Goal: Task Accomplishment & Management: Use online tool/utility

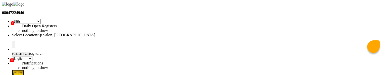
select select "41"
select select "en"
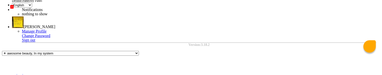
scroll to position [39, 0]
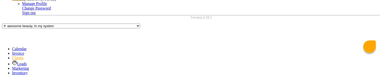
scroll to position [78, 0]
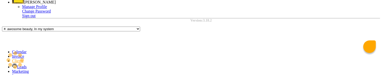
drag, startPoint x: 273, startPoint y: 18, endPoint x: 252, endPoint y: 19, distance: 20.9
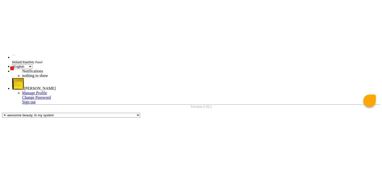
scroll to position [36, 0]
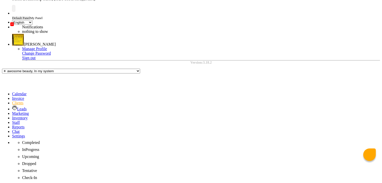
drag, startPoint x: 381, startPoint y: 77, endPoint x: 307, endPoint y: 140, distance: 97.0
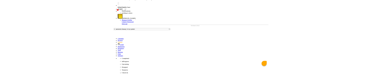
scroll to position [46, 0]
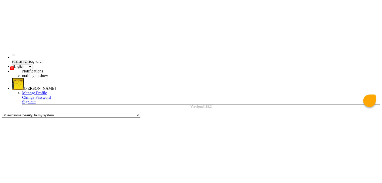
scroll to position [36, 0]
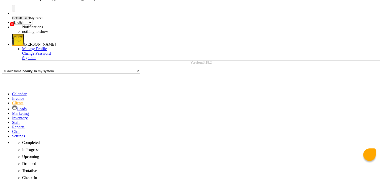
select select "3"
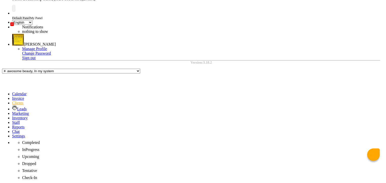
type input "34"
click at [12, 75] on span at bounding box center [12, 136] width 0 height 4
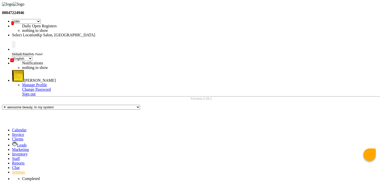
select select "1"
select select "1561"
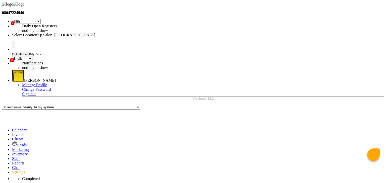
select select "1"
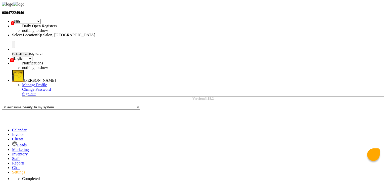
select select "1838"
select select "9"
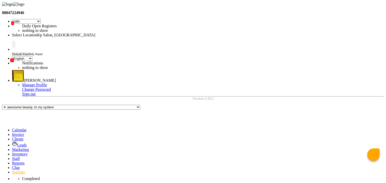
select select "1838"
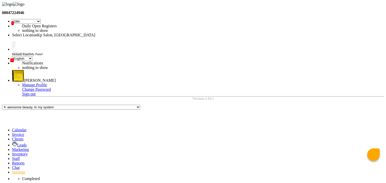
select select "147"
click at [39, 20] on ngb-highlight "Dhi raj Mokal" at bounding box center [22, 18] width 33 height 4
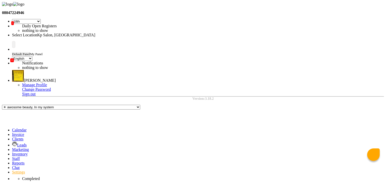
type input "[PERSON_NAME]"
type input "10"
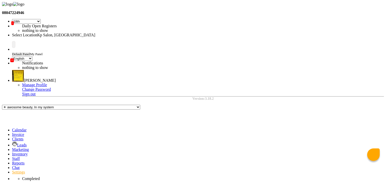
select select "147"
select select "9"
select select "2"
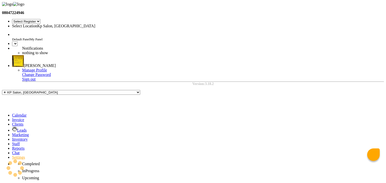
select select "41"
select select "en"
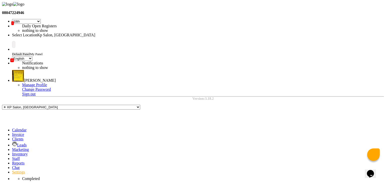
select select "147"
select select "9"
select select "2"
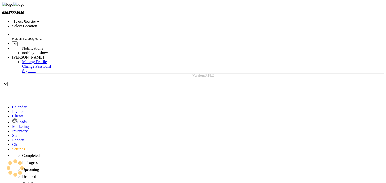
select select "en"
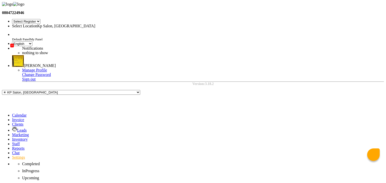
select select "41"
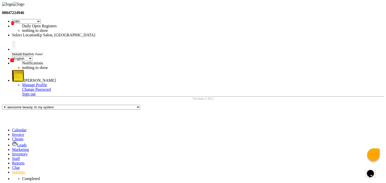
select select "147"
select select "9"
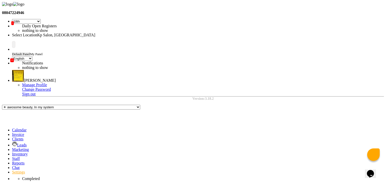
select select "1839"
select select "6"
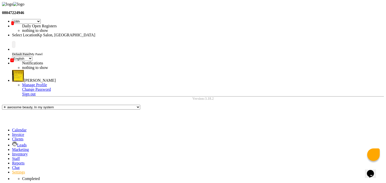
select select "2"
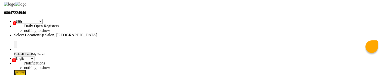
scroll to position [26, 0]
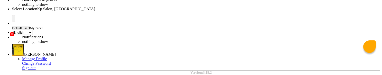
select select "147"
select select "9"
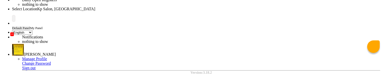
select select "1839"
select select "6"
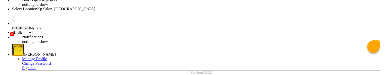
scroll to position [70, 0]
select select "1839"
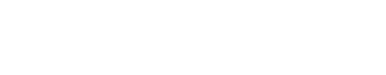
click at [335, 2] on div at bounding box center [193, 2] width 382 height 0
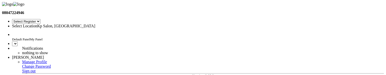
select select "en"
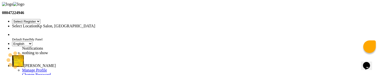
scroll to position [20, 0]
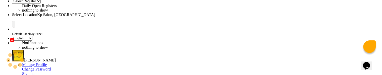
select select "41"
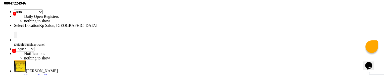
scroll to position [0, 0]
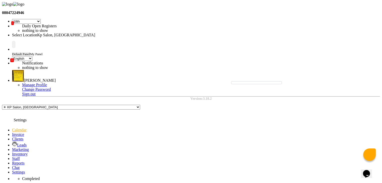
click at [12, 75] on span at bounding box center [12, 172] width 0 height 4
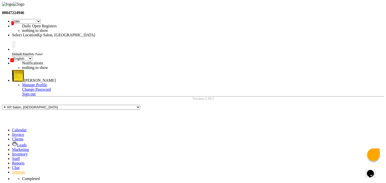
select select "1"
select select "1561"
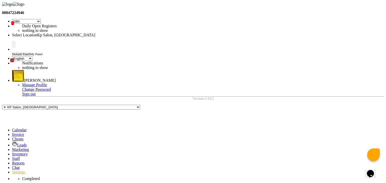
select select "147"
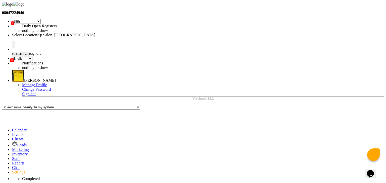
select select "1838"
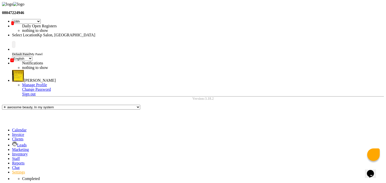
select select "9"
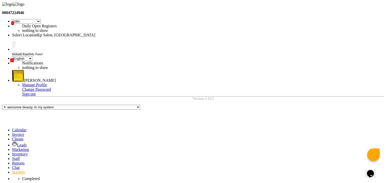
select select "1838"
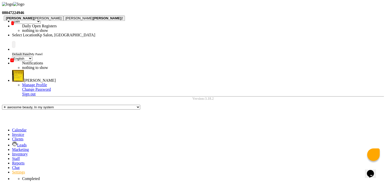
click at [34, 20] on span "Dhiraj" at bounding box center [20, 18] width 28 height 4
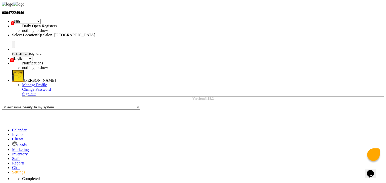
type input "[PERSON_NAME]"
type input "20"
drag, startPoint x: 190, startPoint y: 112, endPoint x: 210, endPoint y: 130, distance: 27.2
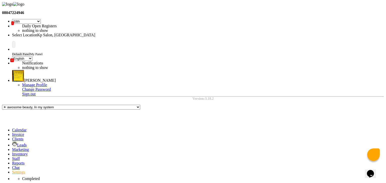
select select "147"
select select "9"
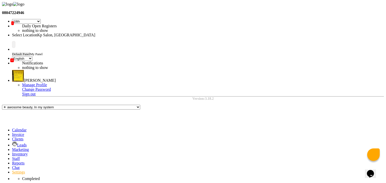
select select "1839"
select select "6"
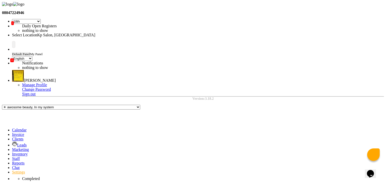
select select "1839"
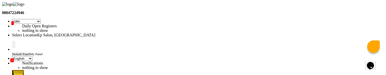
scroll to position [89, 0]
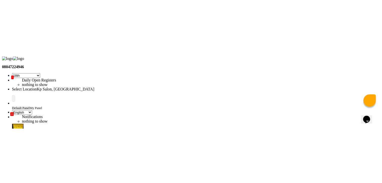
scroll to position [0, 0]
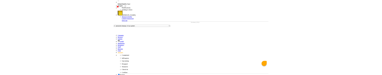
scroll to position [39, 0]
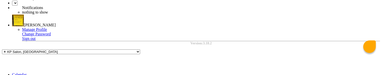
select select "en"
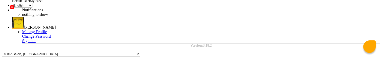
scroll to position [55, 0]
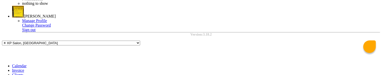
select select "41"
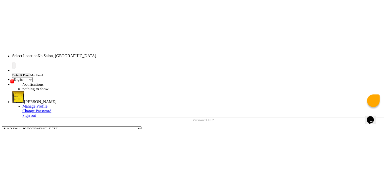
scroll to position [0, 0]
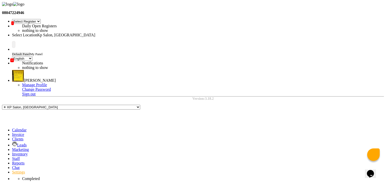
select select "1"
select select "1561"
select select "147"
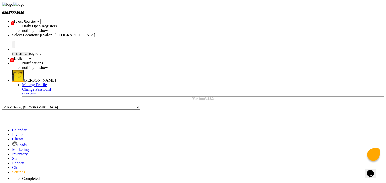
select select "1838"
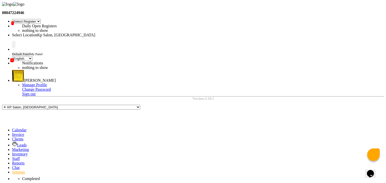
click at [39, 20] on ngb-highlight "[PERSON_NAME]" at bounding box center [22, 18] width 33 height 4
type input "[PERSON_NAME]"
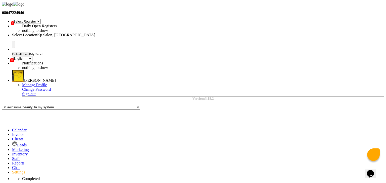
type input "10"
select select "9"
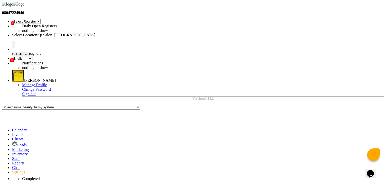
select select "1838"
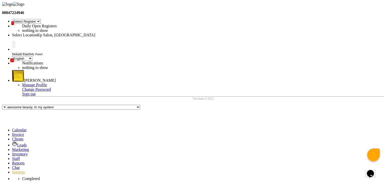
select select "147"
select select "9"
select select "1839"
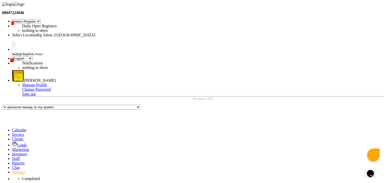
select select "6"
select select "1839"
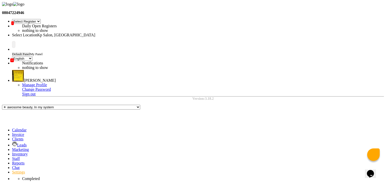
select select "147"
select select "6"
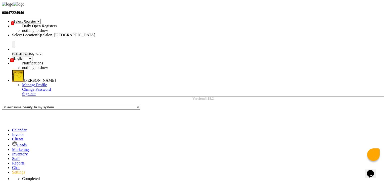
select select "1838"
select select "11"
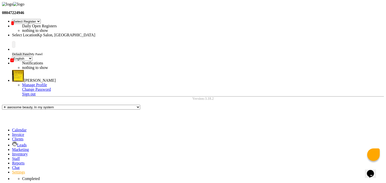
select select "1838"
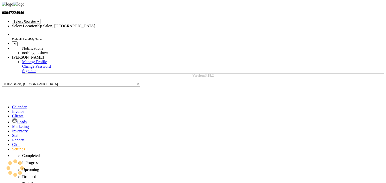
select select "41"
select select "en"
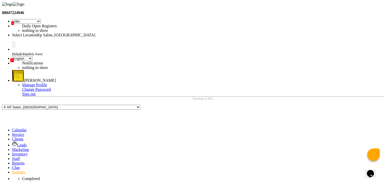
click at [238, 152] on div "08047224946 Select Register 18th Fix Bj Reg 1 Dingg R 2 Cache Test Pj Register …" at bounding box center [193, 178] width 382 height 352
select select "147"
select select "11"
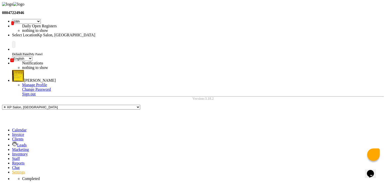
select select "1839"
select select "6"
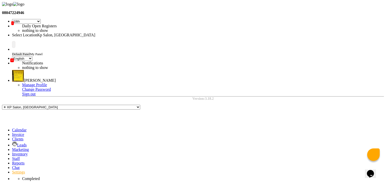
select select "1839"
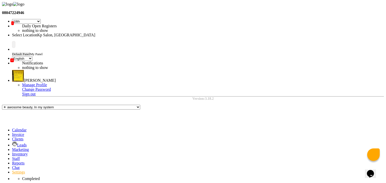
select select "147"
select select "6"
select select "2"
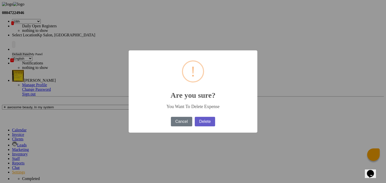
click at [205, 123] on button "Delete" at bounding box center [205, 122] width 20 height 10
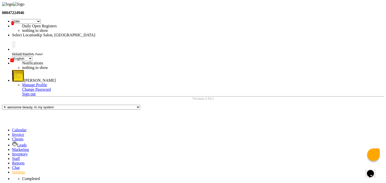
select select "1"
select select "1561"
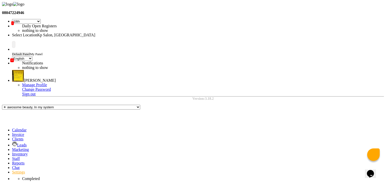
select select "147"
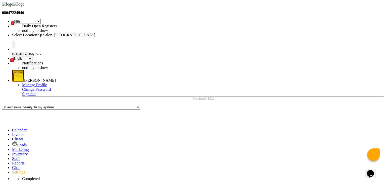
select select "1838"
select select "9"
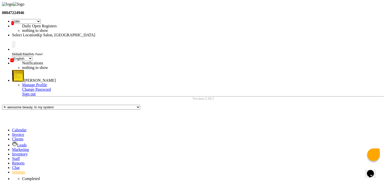
select select "1838"
click at [14, 20] on span "Dhira" at bounding box center [10, 18] width 9 height 4
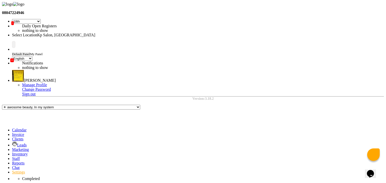
type input "[PERSON_NAME]"
type input "10"
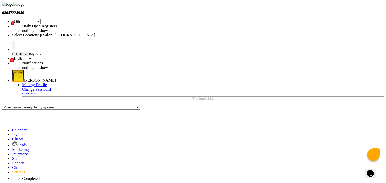
select select "147"
select select "9"
select select "1839"
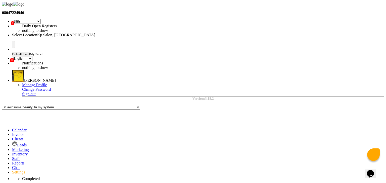
select select "6"
select select "1839"
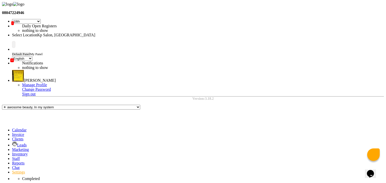
select select "147"
select select "6"
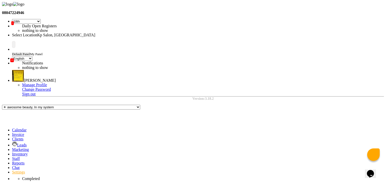
select select "1838"
select select "1"
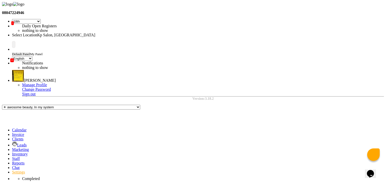
select select "1838"
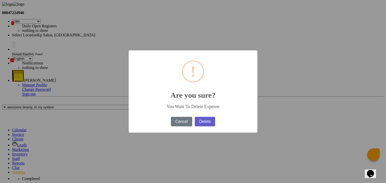
click at [198, 124] on button "Delete" at bounding box center [205, 122] width 20 height 10
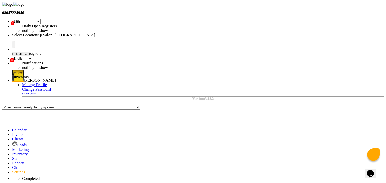
click at [12, 152] on span at bounding box center [12, 154] width 0 height 4
select select
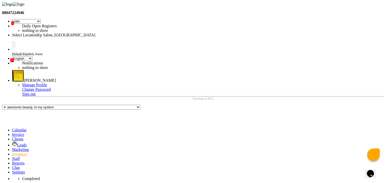
select select "9"
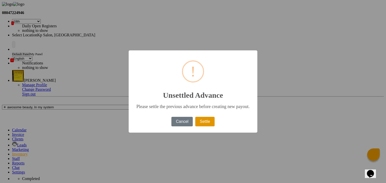
click at [203, 127] on button "Settle" at bounding box center [204, 122] width 19 height 10
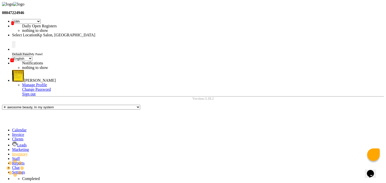
select select "9"
type input "180"
type input "Mar 11, 2025"
select select "4"
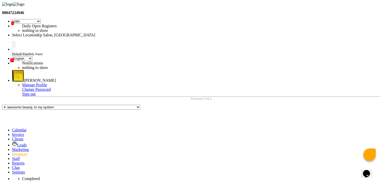
checkbox input "true"
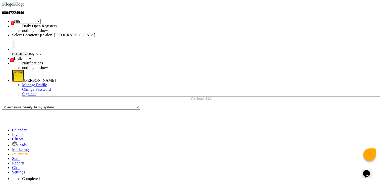
checkbox input "false"
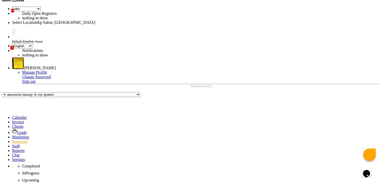
scroll to position [1119, 0]
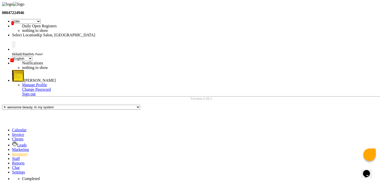
select select "7"
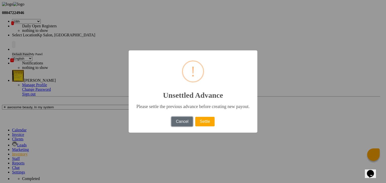
click at [175, 123] on button "Cancel" at bounding box center [181, 122] width 21 height 10
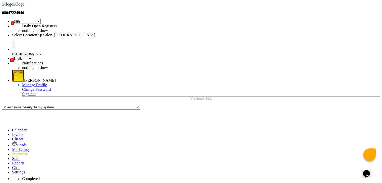
select select "77"
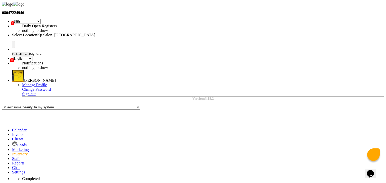
select select "1"
type input "100"
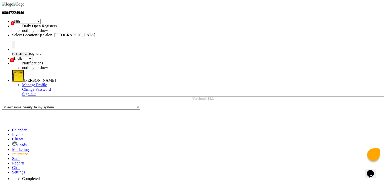
checkbox input "true"
select select "1561"
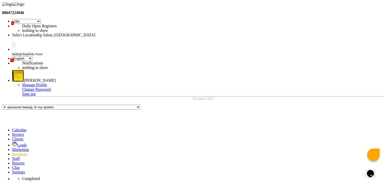
checkbox input "false"
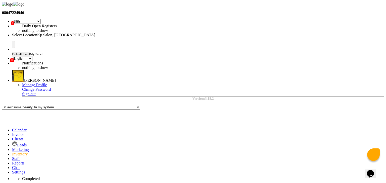
type textarea "test"
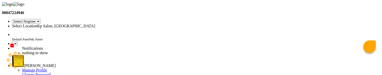
select select "en"
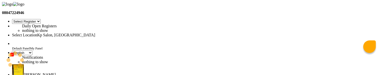
select select "41"
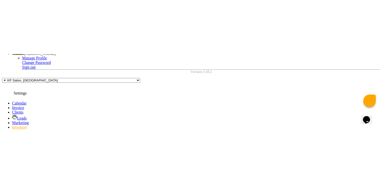
scroll to position [82, 0]
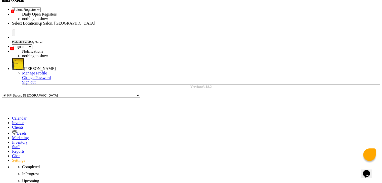
scroll to position [12, 0]
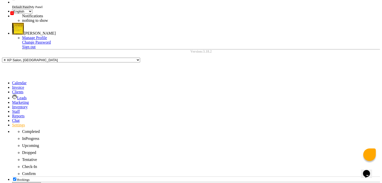
scroll to position [78, 0]
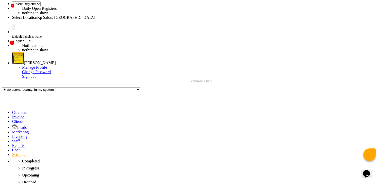
scroll to position [0, 0]
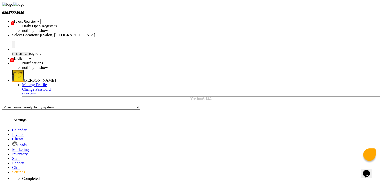
click at [12, 75] on span at bounding box center [12, 172] width 0 height 4
select select "1"
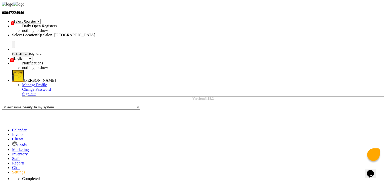
select select "1838"
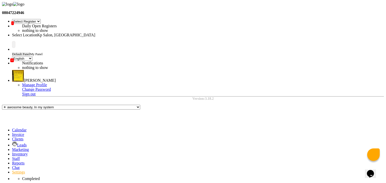
select select "3"
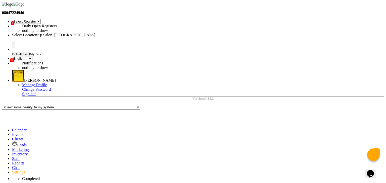
select select "2"
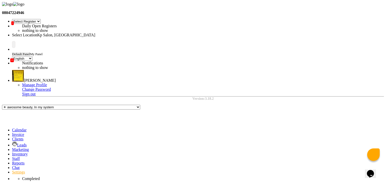
select select "6"
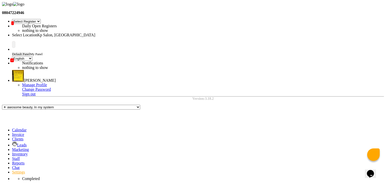
select select "1839"
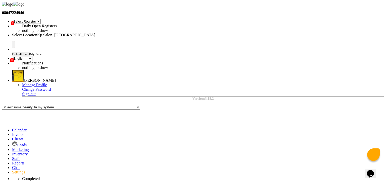
select select "47"
select select "1839"
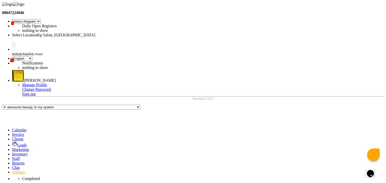
select select "7"
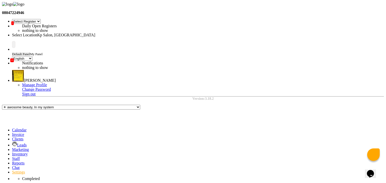
select select "2"
select select "9"
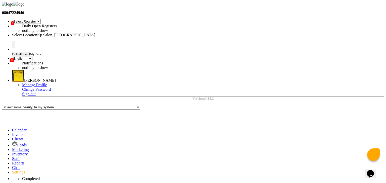
select select "1755"
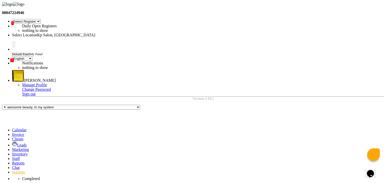
select select "11"
select select "3"
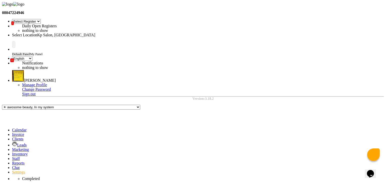
select select "8"
select select "2"
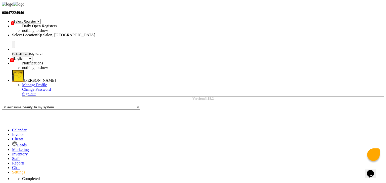
click at [12, 75] on icon at bounding box center [12, 172] width 0 height 4
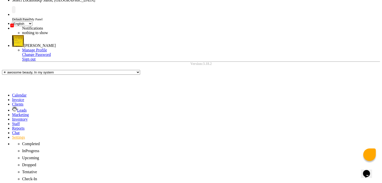
scroll to position [35, 0]
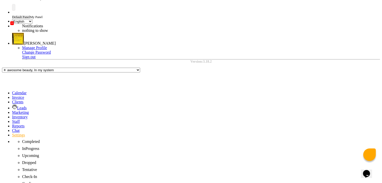
scroll to position [40, 0]
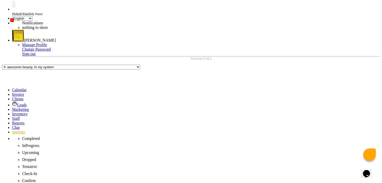
scroll to position [78, 0]
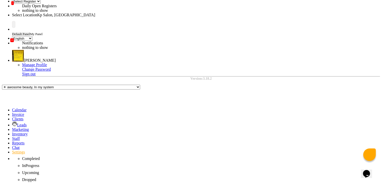
scroll to position [0, 0]
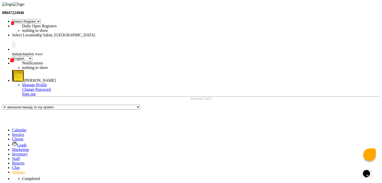
drag, startPoint x: 139, startPoint y: 85, endPoint x: 125, endPoint y: 84, distance: 14.1
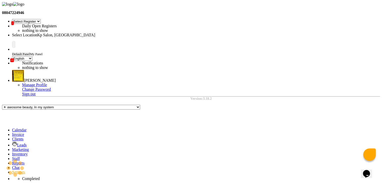
select select "2"
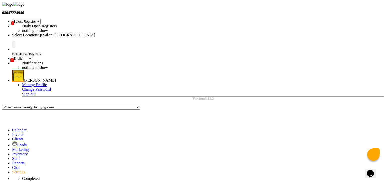
click at [12, 75] on span at bounding box center [12, 172] width 0 height 4
select select "thermal"
click at [12, 75] on span at bounding box center [12, 159] width 0 height 4
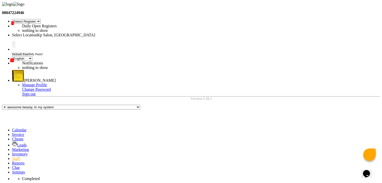
click at [12, 75] on link "Inventory" at bounding box center [20, 154] width 16 height 4
select select
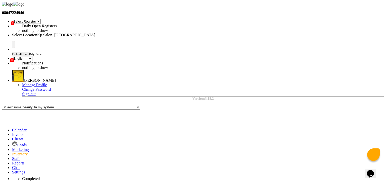
select select "77"
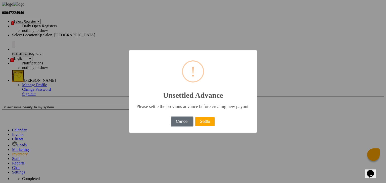
click at [178, 75] on button "Cancel" at bounding box center [181, 122] width 21 height 10
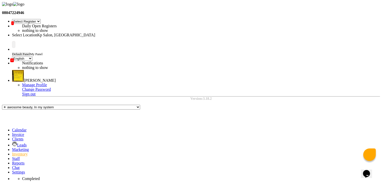
select select "77"
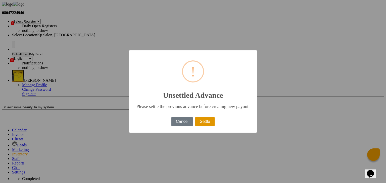
click at [207, 75] on button "Settle" at bounding box center [204, 122] width 19 height 10
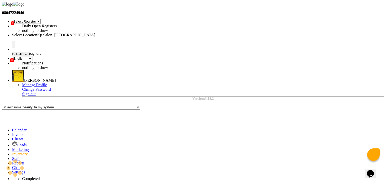
type input "100"
select select "77"
select select "1"
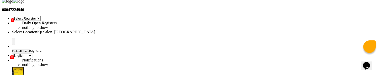
scroll to position [17, 0]
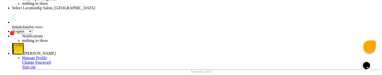
scroll to position [16, 0]
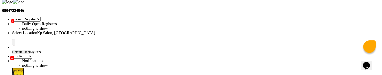
scroll to position [2, 0]
click at [12, 49] on link at bounding box center [12, 49] width 0 height 0
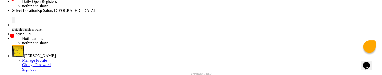
scroll to position [25, 0]
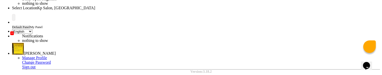
select select "76"
select select "47"
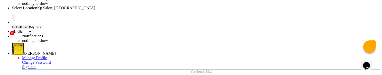
checkbox input "true"
select select "2"
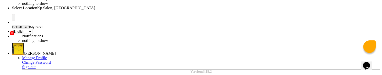
select select "147"
select select "1839"
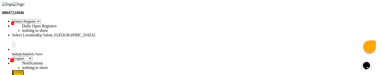
scroll to position [17, 0]
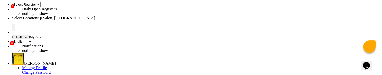
select select "6"
select select "1839"
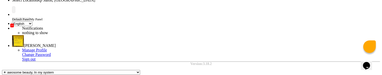
scroll to position [35, 0]
type input "[PERSON_NAME]"
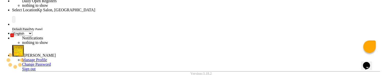
scroll to position [24, 0]
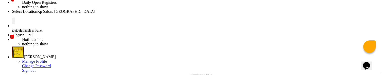
type textarea "test"
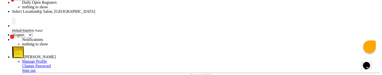
checkbox input "false"
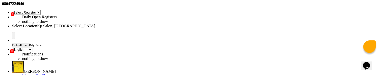
scroll to position [9, 0]
select select "74"
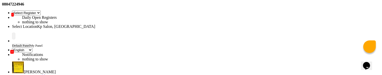
select select "9"
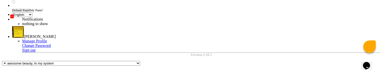
scroll to position [46, 0]
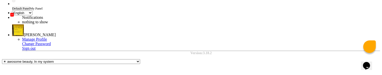
type input "0"
type input "20"
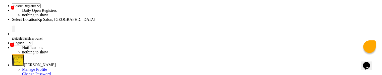
scroll to position [14, 0]
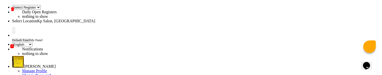
type textarea "test"
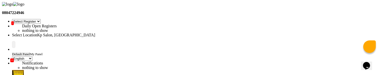
select select "76"
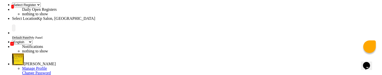
scroll to position [18, 0]
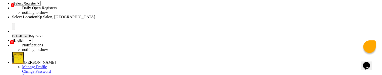
select select "6"
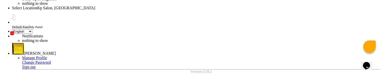
checkbox input "true"
select select "2"
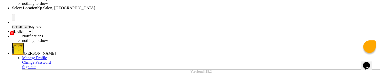
select select "147"
select select "1839"
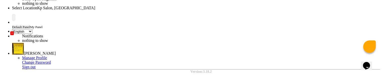
type input "[PERSON_NAME]"
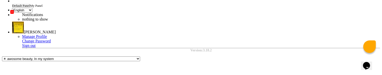
type textarea "test"
type input "100"
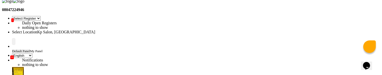
scroll to position [0, 0]
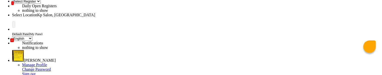
scroll to position [22, 0]
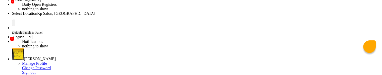
select select "73"
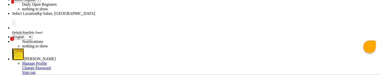
select select "6"
checkbox input "true"
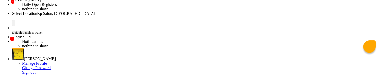
select select "2"
type input "30"
select select "147"
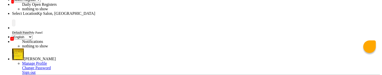
select select "1839"
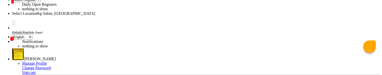
type input "[PERSON_NAME]"
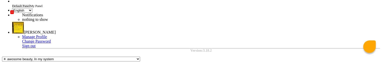
scroll to position [48, 0]
type textarea "test"
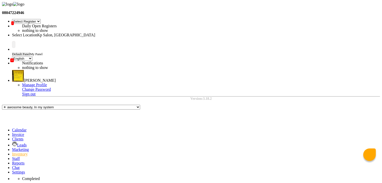
scroll to position [153, 0]
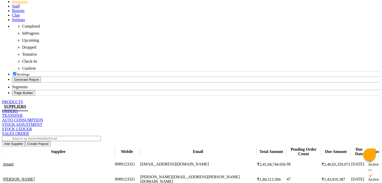
select select "73"
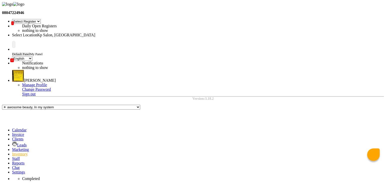
select select "10"
select select "2025"
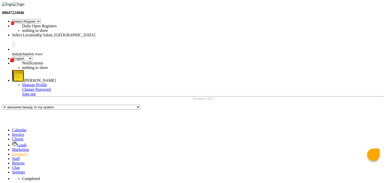
select select "73"
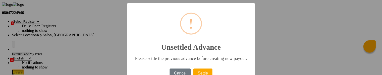
scroll to position [20, 0]
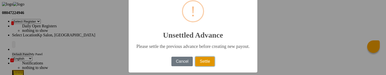
click at [205, 63] on button "Settle" at bounding box center [204, 62] width 19 height 10
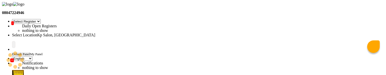
select select "73"
type input "30"
select select "6"
checkbox input "true"
select select "147"
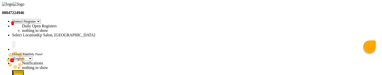
select select "1839"
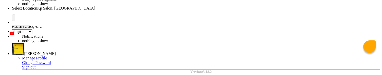
scroll to position [26, 0]
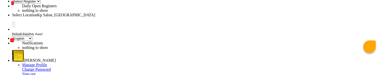
scroll to position [13, 0]
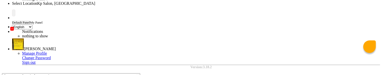
scroll to position [33, 0]
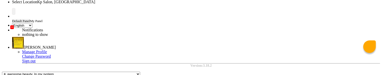
drag, startPoint x: 296, startPoint y: 15, endPoint x: 106, endPoint y: 55, distance: 194.2
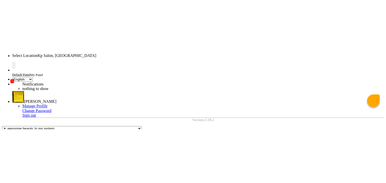
scroll to position [0, 0]
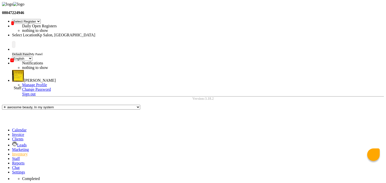
click at [12, 75] on icon at bounding box center [12, 159] width 0 height 4
select select "1"
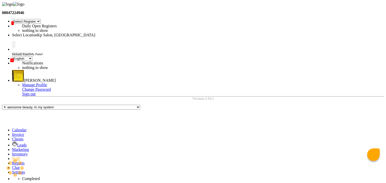
type input "0"
checkbox input "false"
select select
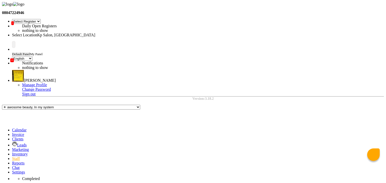
select select "1"
type input "0"
checkbox input "false"
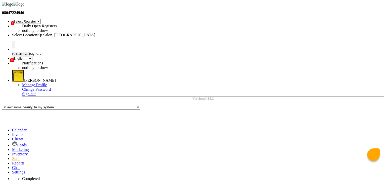
select select
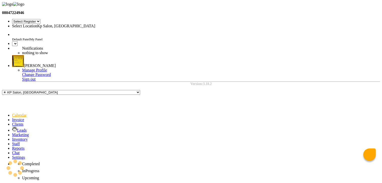
select select "en"
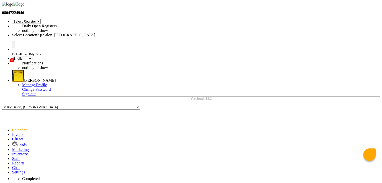
select select "41"
click at [12, 170] on link "Settings" at bounding box center [18, 172] width 13 height 4
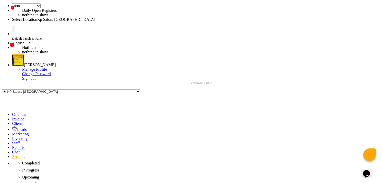
scroll to position [16, 0]
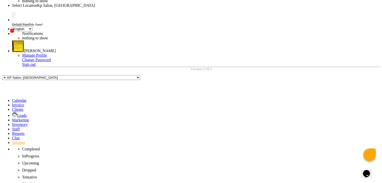
scroll to position [29, 0]
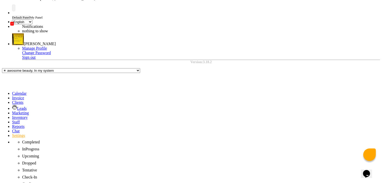
drag, startPoint x: 133, startPoint y: 81, endPoint x: 155, endPoint y: 82, distance: 22.1
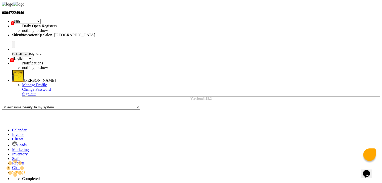
click at [12, 133] on span at bounding box center [12, 135] width 0 height 4
select select "service"
select select "554"
type input "1057"
type input "D"
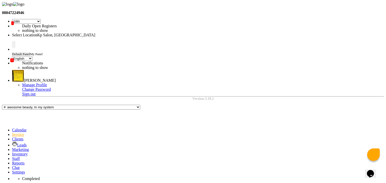
select select "product"
type input "D"
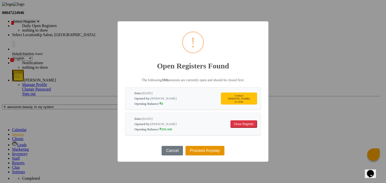
click at [198, 153] on button "Proceed Anyway" at bounding box center [204, 151] width 39 height 10
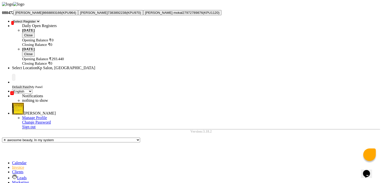
click at [61, 15] on ngb-highlight "8668893166" at bounding box center [52, 13] width 19 height 4
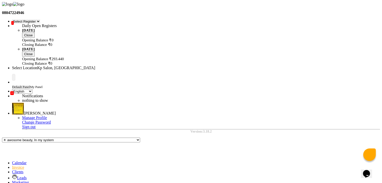
type input "8668893166"
select select "6: Object"
